Goal: Task Accomplishment & Management: Manage account settings

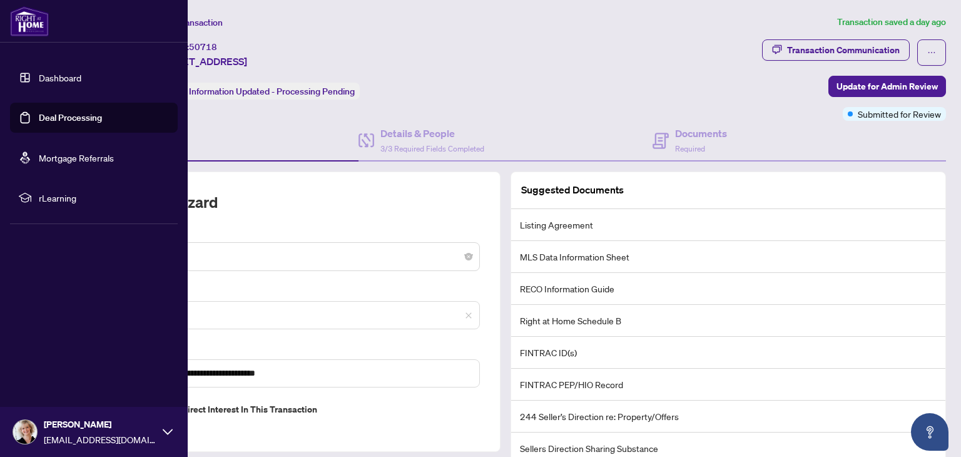
click at [39, 121] on link "Deal Processing" at bounding box center [70, 117] width 63 height 11
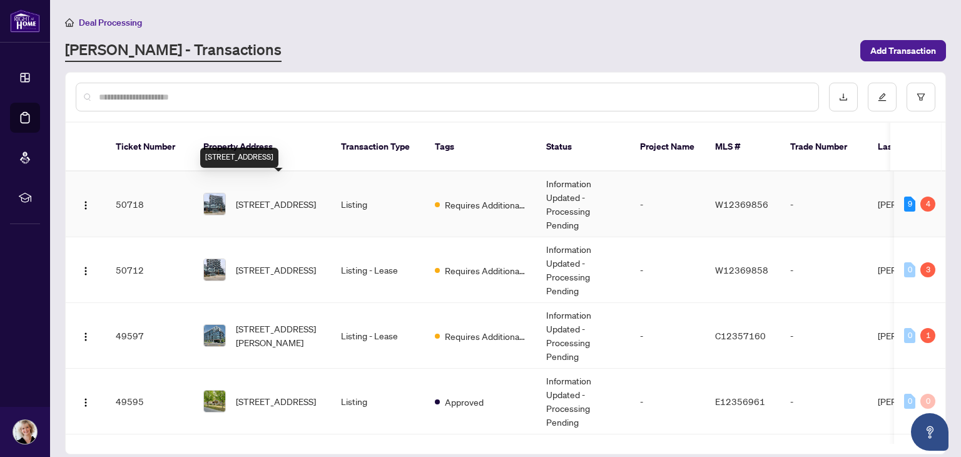
click at [269, 197] on span "[STREET_ADDRESS]" at bounding box center [276, 204] width 80 height 14
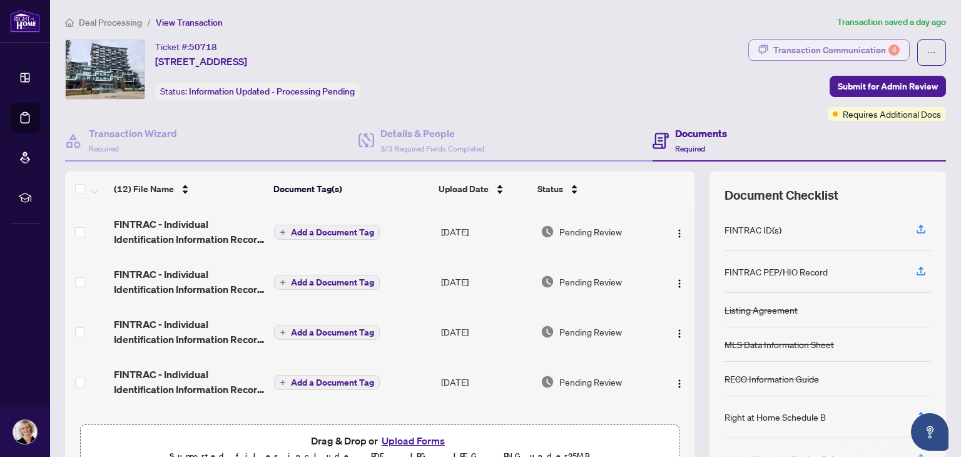
click at [813, 48] on div "Transaction Communication 4" at bounding box center [836, 50] width 126 height 20
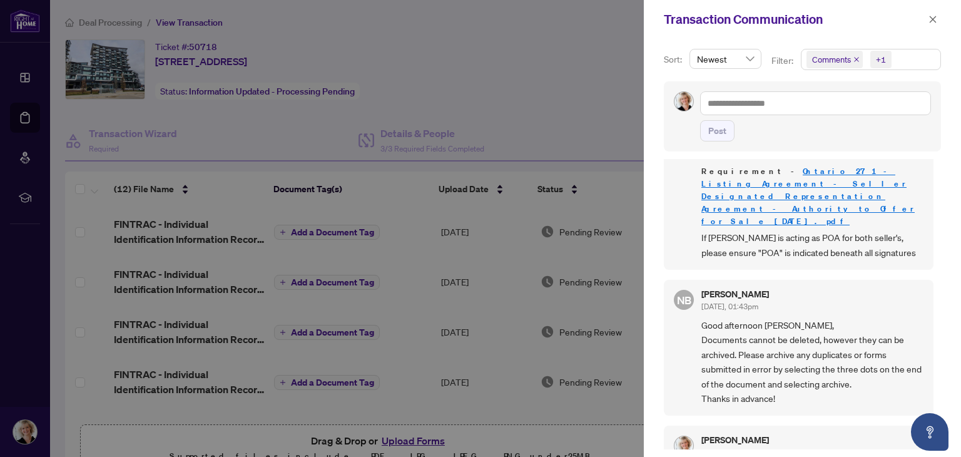
scroll to position [1, 0]
click at [931, 16] on icon "close" at bounding box center [933, 19] width 9 height 9
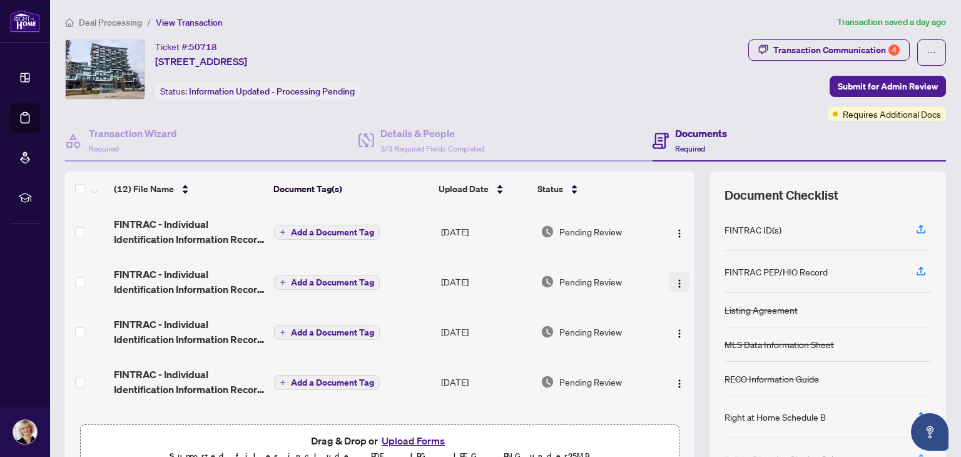
click at [675, 278] on img "button" at bounding box center [680, 283] width 10 height 10
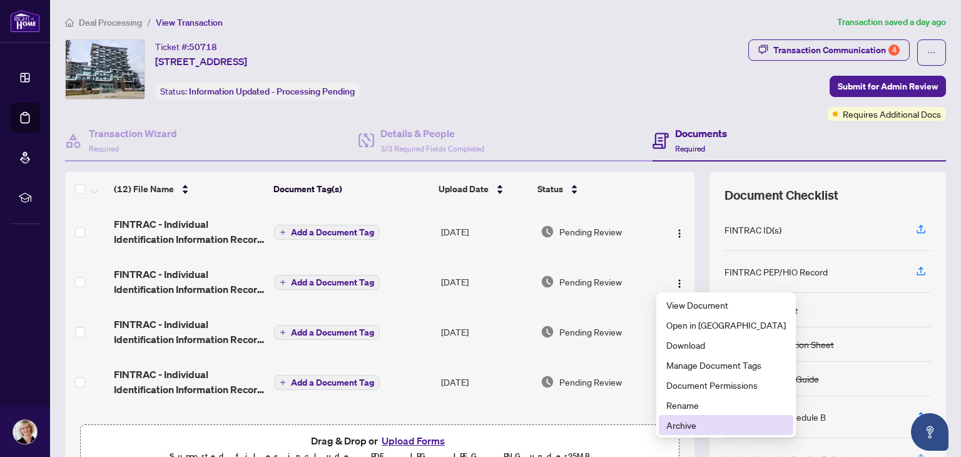
click at [674, 426] on span "Archive" at bounding box center [726, 425] width 120 height 14
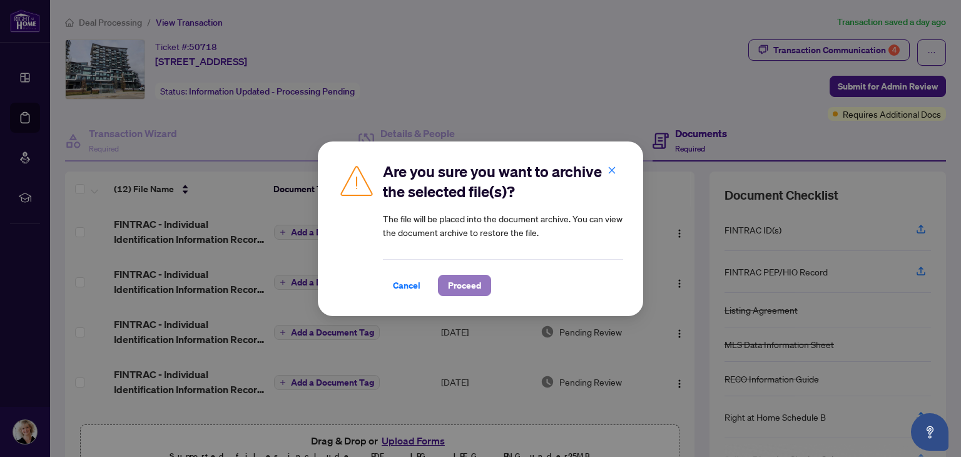
click at [453, 283] on span "Proceed" at bounding box center [464, 285] width 33 height 20
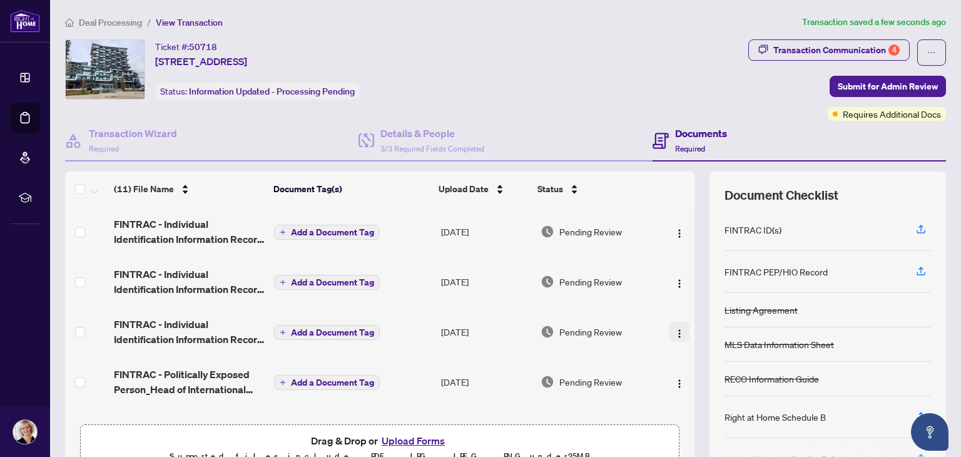
click at [675, 328] on img "button" at bounding box center [680, 333] width 10 height 10
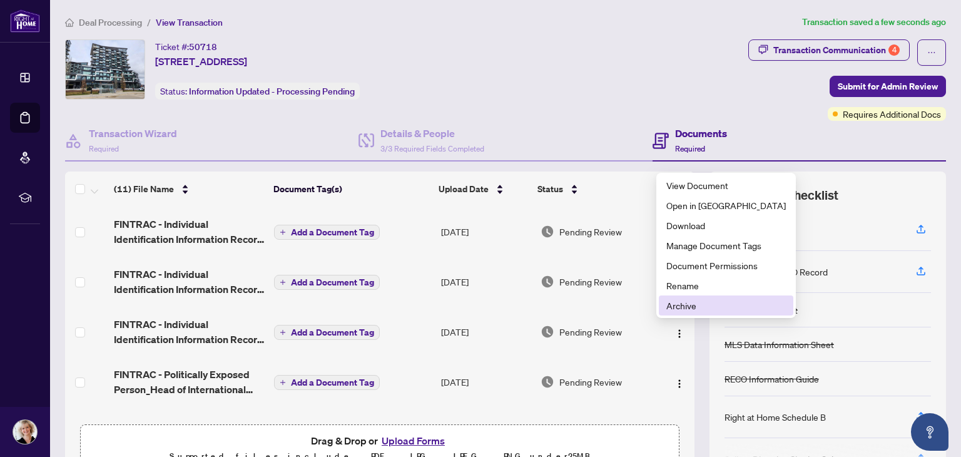
click at [672, 305] on span "Archive" at bounding box center [726, 305] width 120 height 14
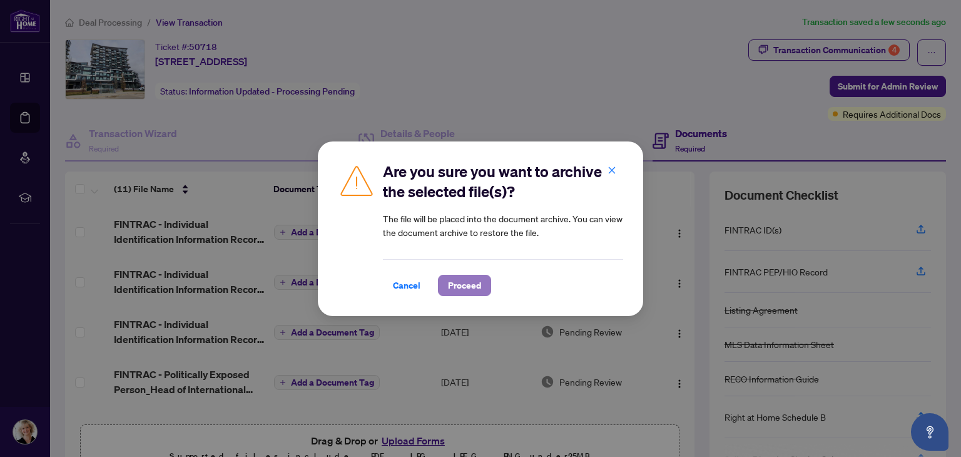
click at [466, 283] on span "Proceed" at bounding box center [464, 285] width 33 height 20
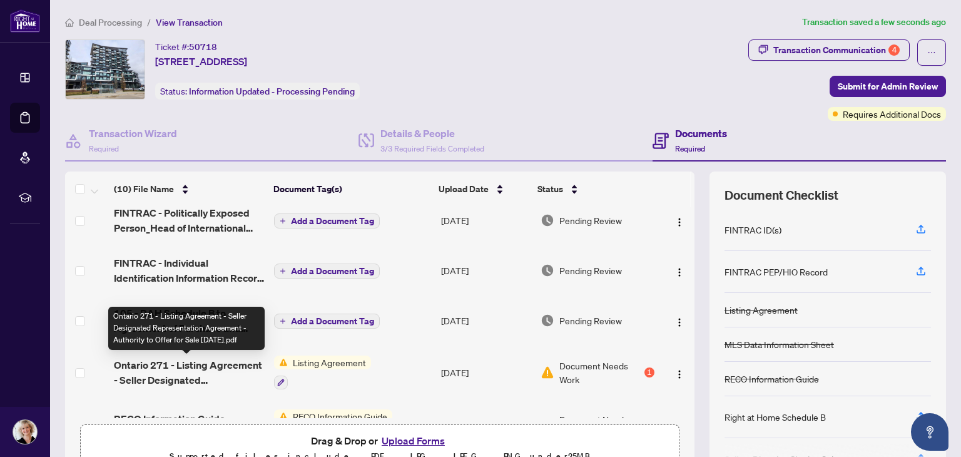
scroll to position [210, 0]
click at [211, 364] on span "Ontario 271 - Listing Agreement - Seller Designated Representation Agreement - …" at bounding box center [189, 374] width 150 height 30
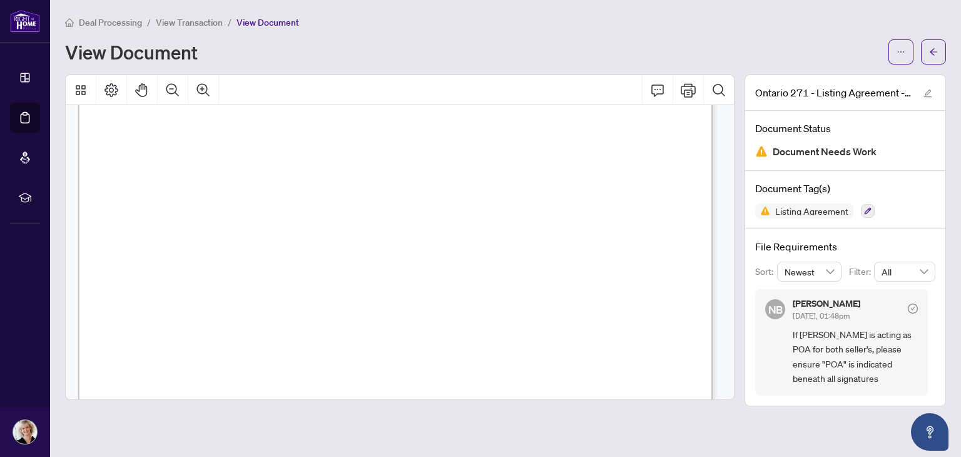
scroll to position [2016, 0]
click at [895, 49] on button "button" at bounding box center [901, 51] width 25 height 25
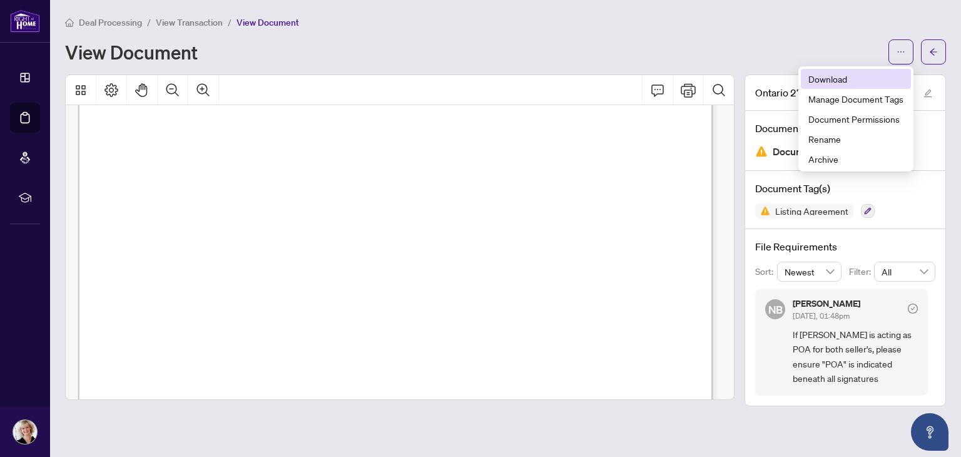
click at [839, 77] on span "Download" at bounding box center [855, 79] width 95 height 14
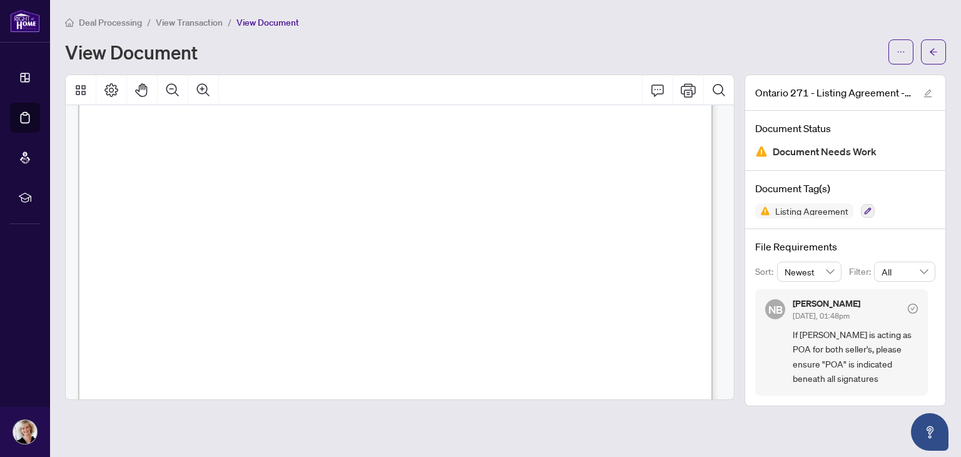
click at [586, 42] on div "View Document" at bounding box center [473, 52] width 816 height 20
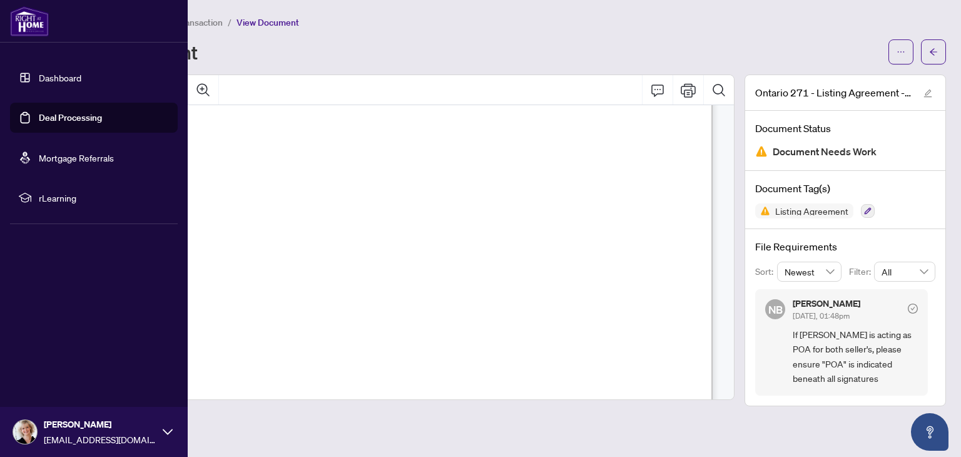
click at [39, 118] on link "Deal Processing" at bounding box center [70, 117] width 63 height 11
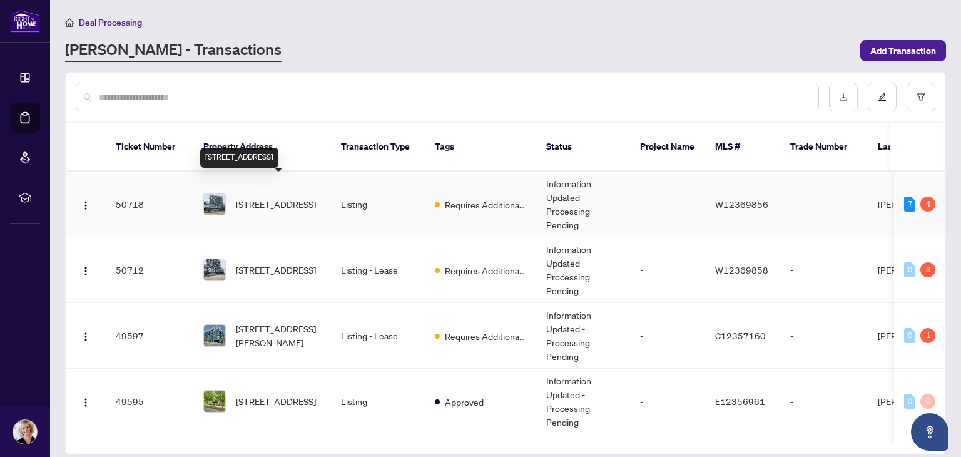
click at [300, 197] on span "[STREET_ADDRESS]" at bounding box center [276, 204] width 80 height 14
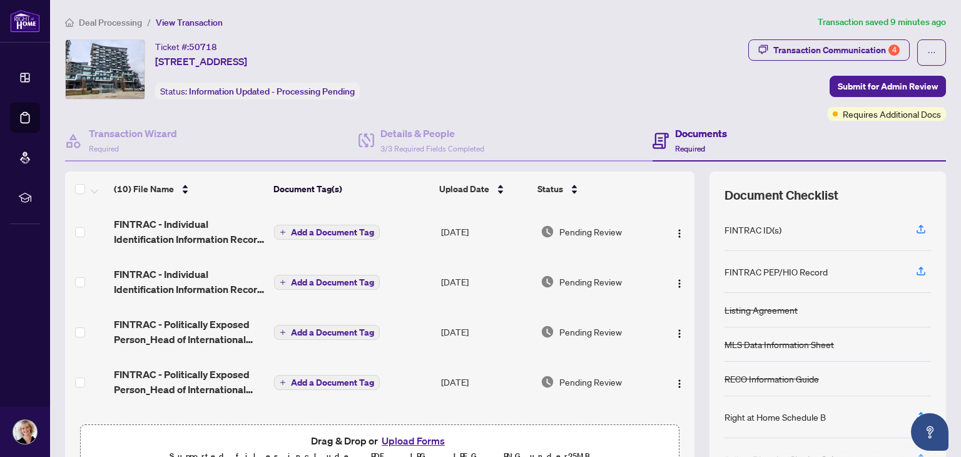
click at [389, 441] on button "Upload Forms" at bounding box center [413, 440] width 71 height 16
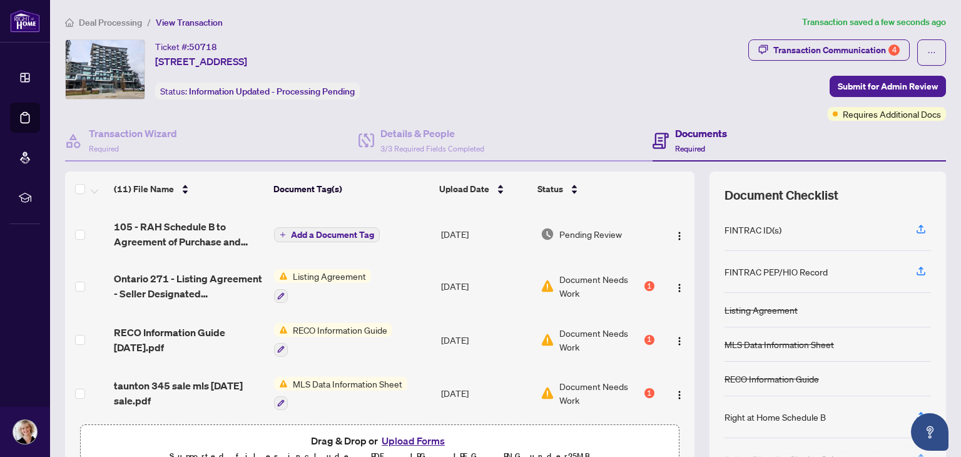
scroll to position [350, 0]
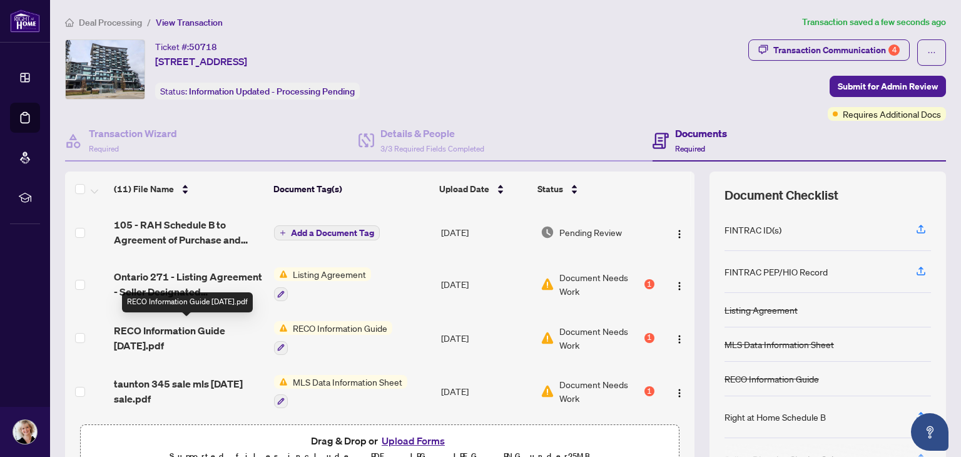
click at [227, 328] on span "RECO Information Guide [DATE].pdf" at bounding box center [189, 338] width 150 height 30
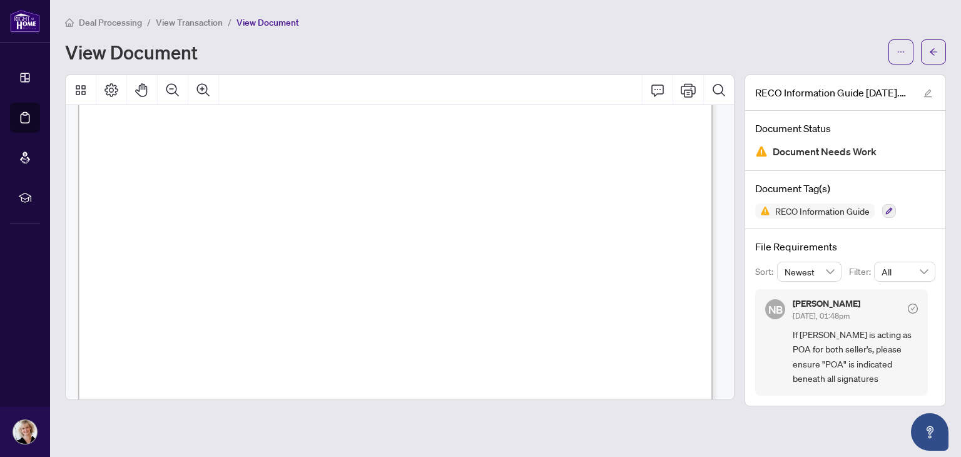
scroll to position [10301, 0]
click at [904, 49] on icon "ellipsis" at bounding box center [901, 52] width 9 height 9
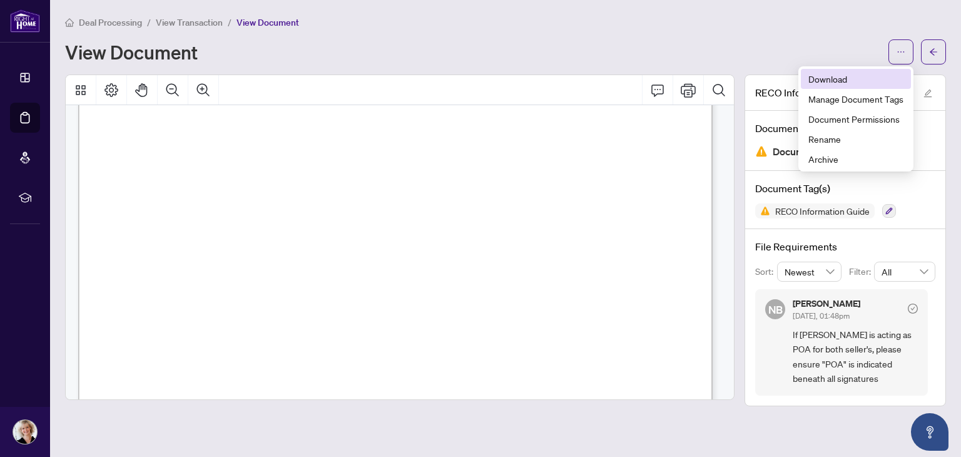
click at [832, 81] on span "Download" at bounding box center [855, 79] width 95 height 14
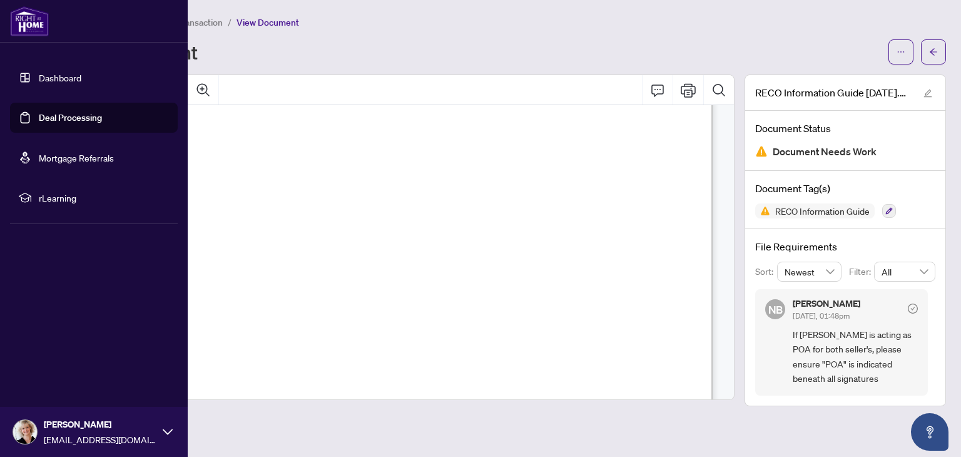
click at [39, 116] on link "Deal Processing" at bounding box center [70, 117] width 63 height 11
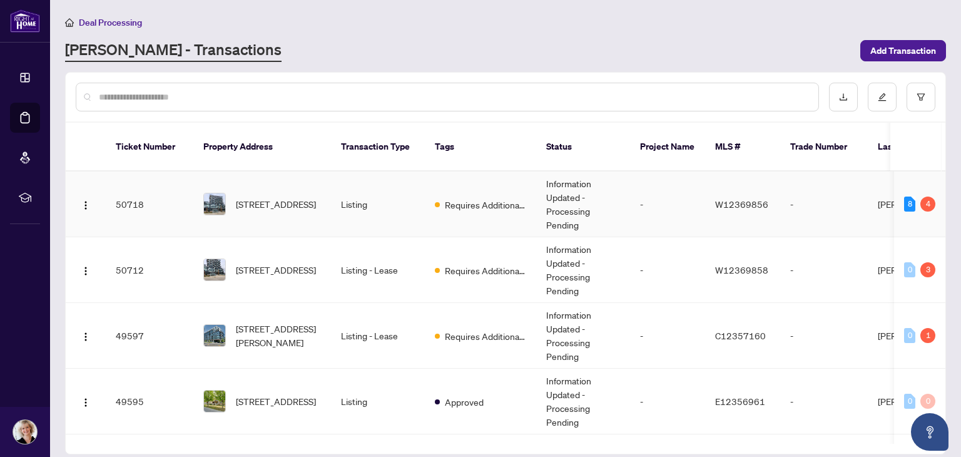
click at [345, 183] on td "Listing" at bounding box center [378, 204] width 94 height 66
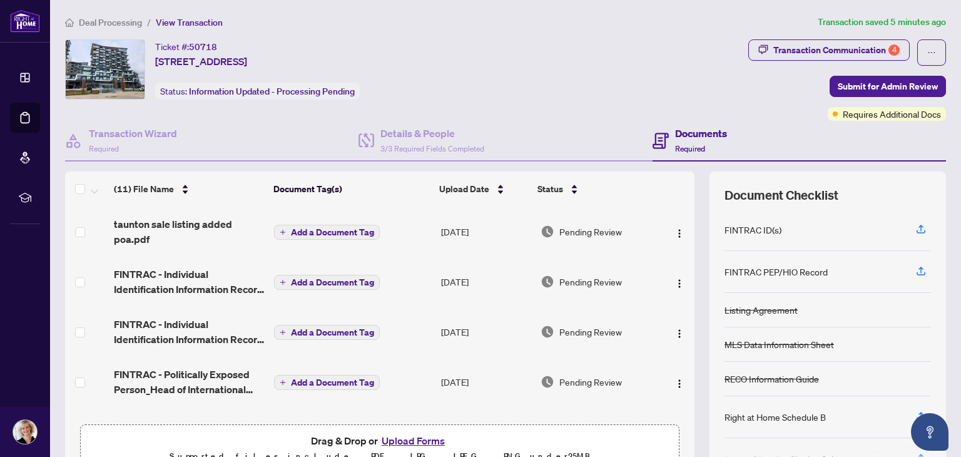
click at [415, 440] on button "Upload Forms" at bounding box center [413, 440] width 71 height 16
